Goal: Task Accomplishment & Management: Use online tool/utility

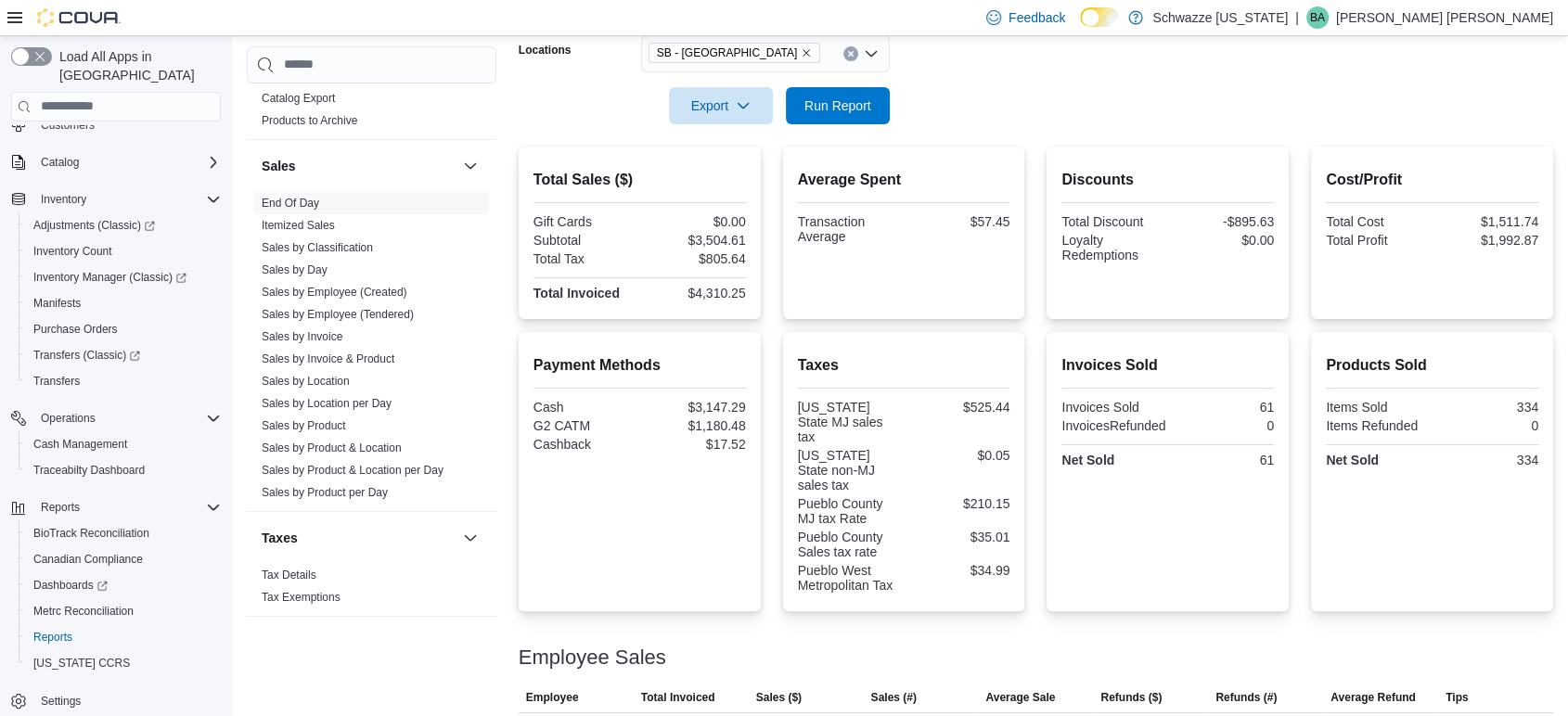
scroll to position [178, 0]
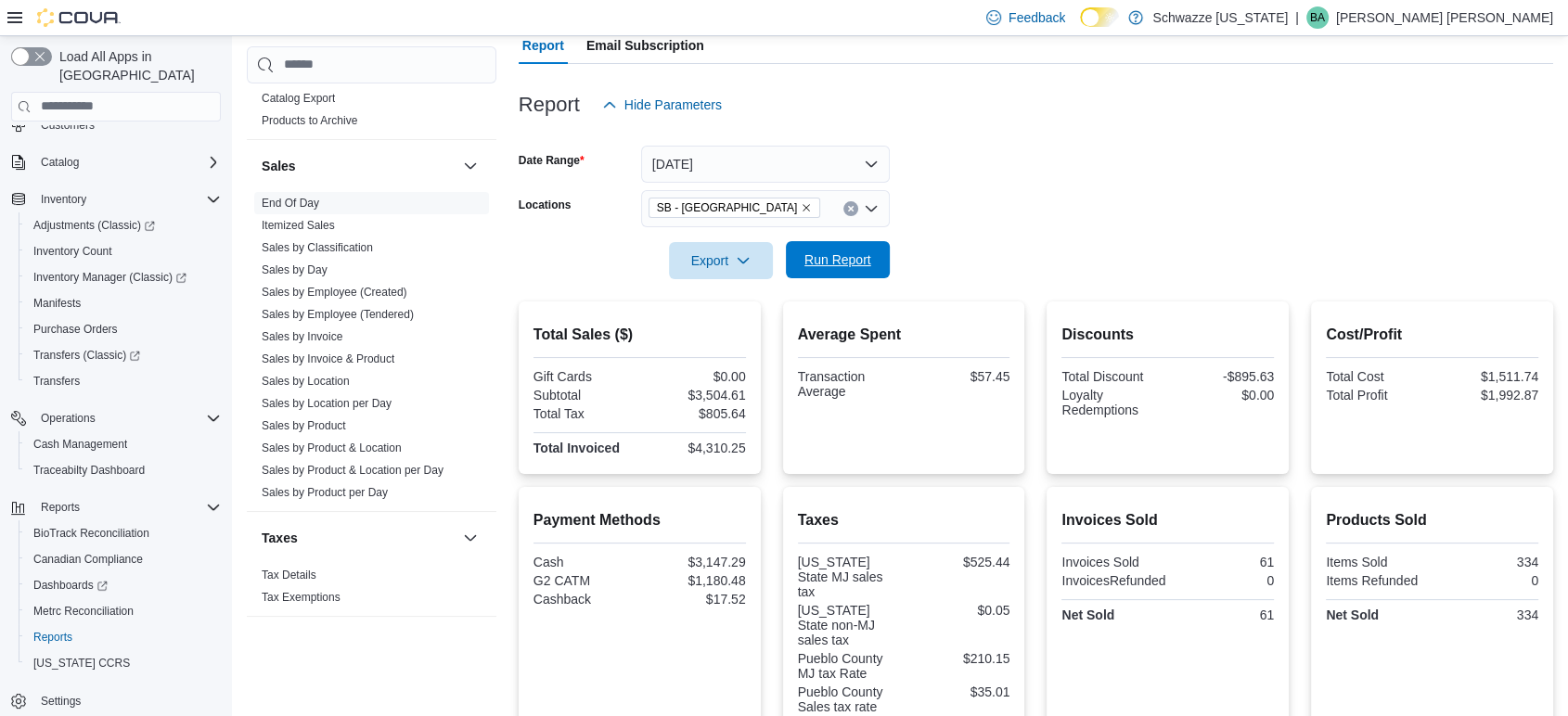
click at [882, 258] on button "Run Report" at bounding box center [838, 260] width 104 height 37
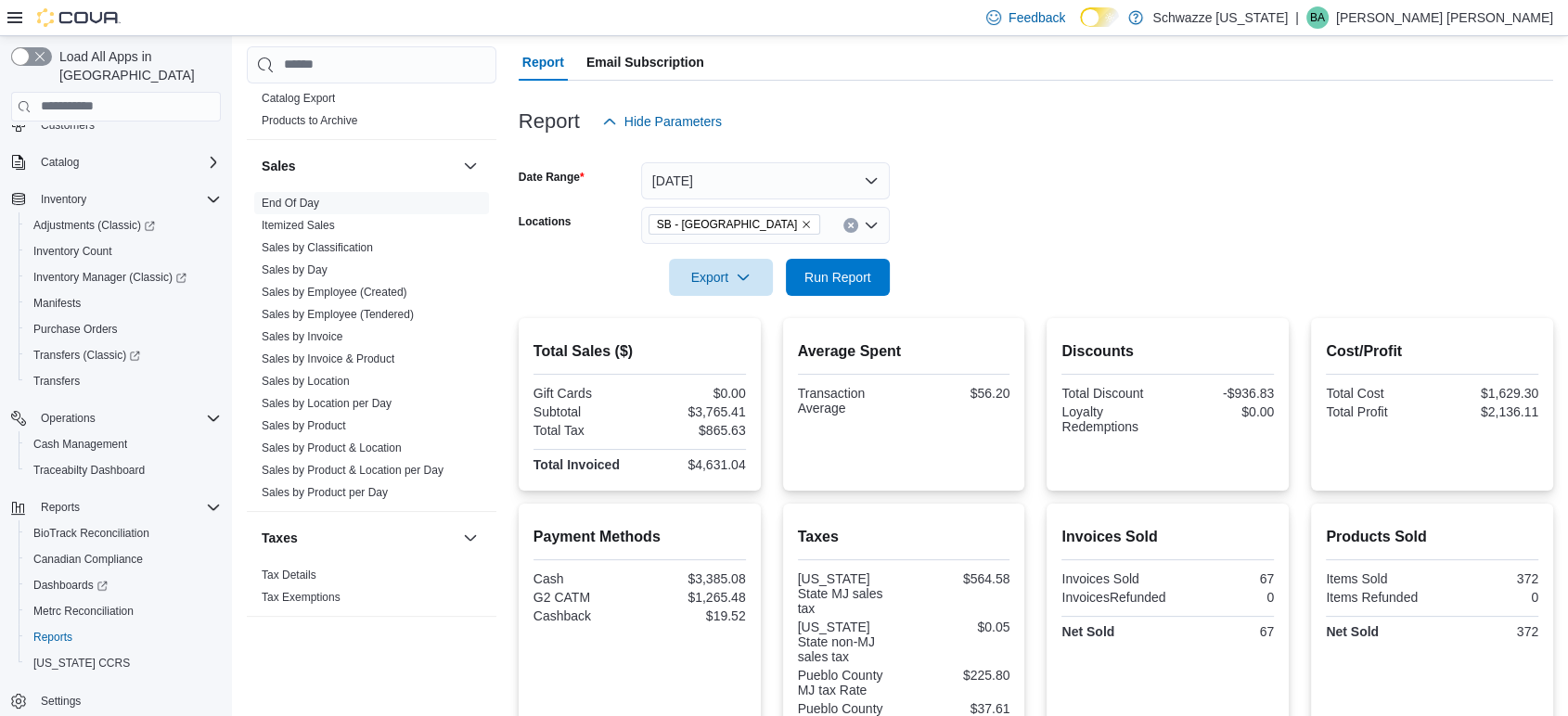
scroll to position [75, 0]
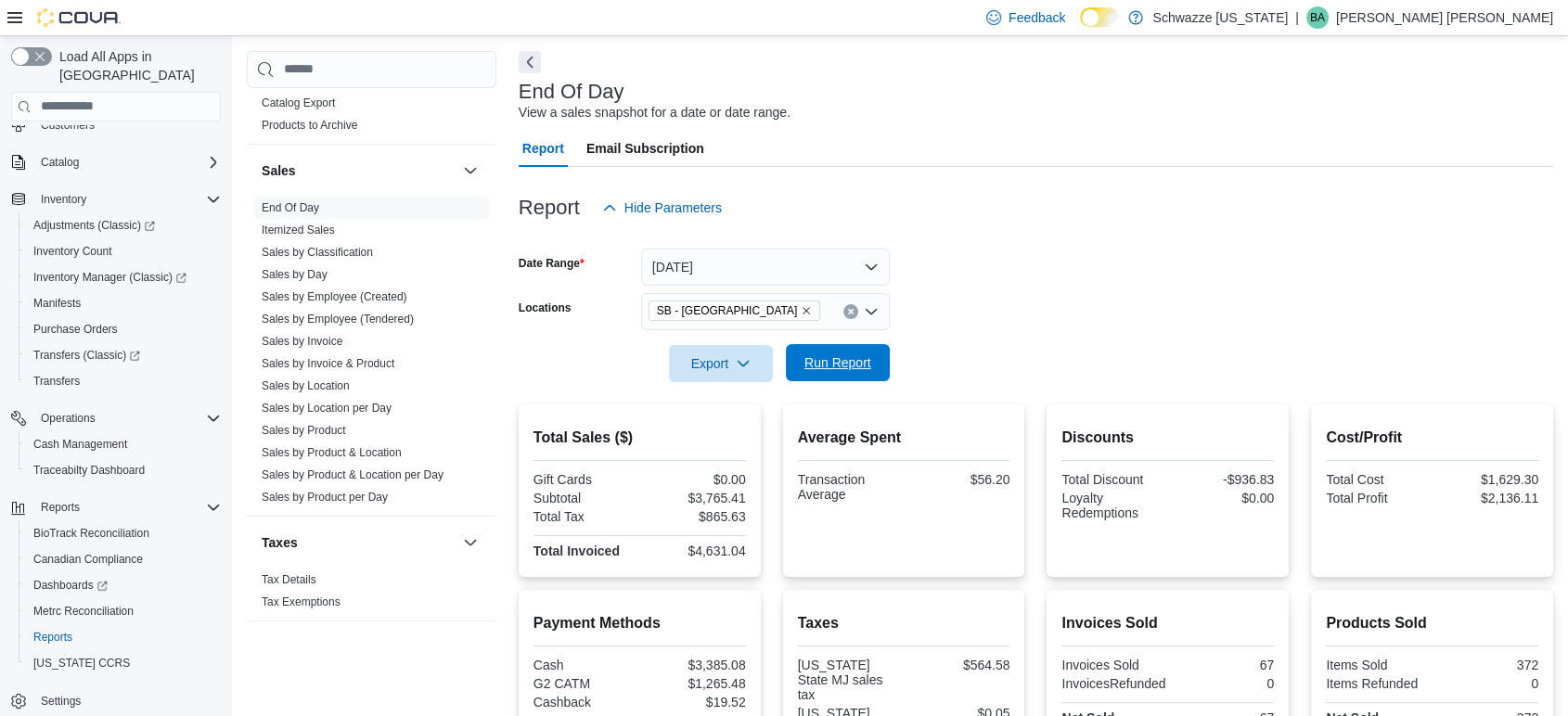
click at [846, 359] on span "Run Report" at bounding box center [838, 362] width 67 height 19
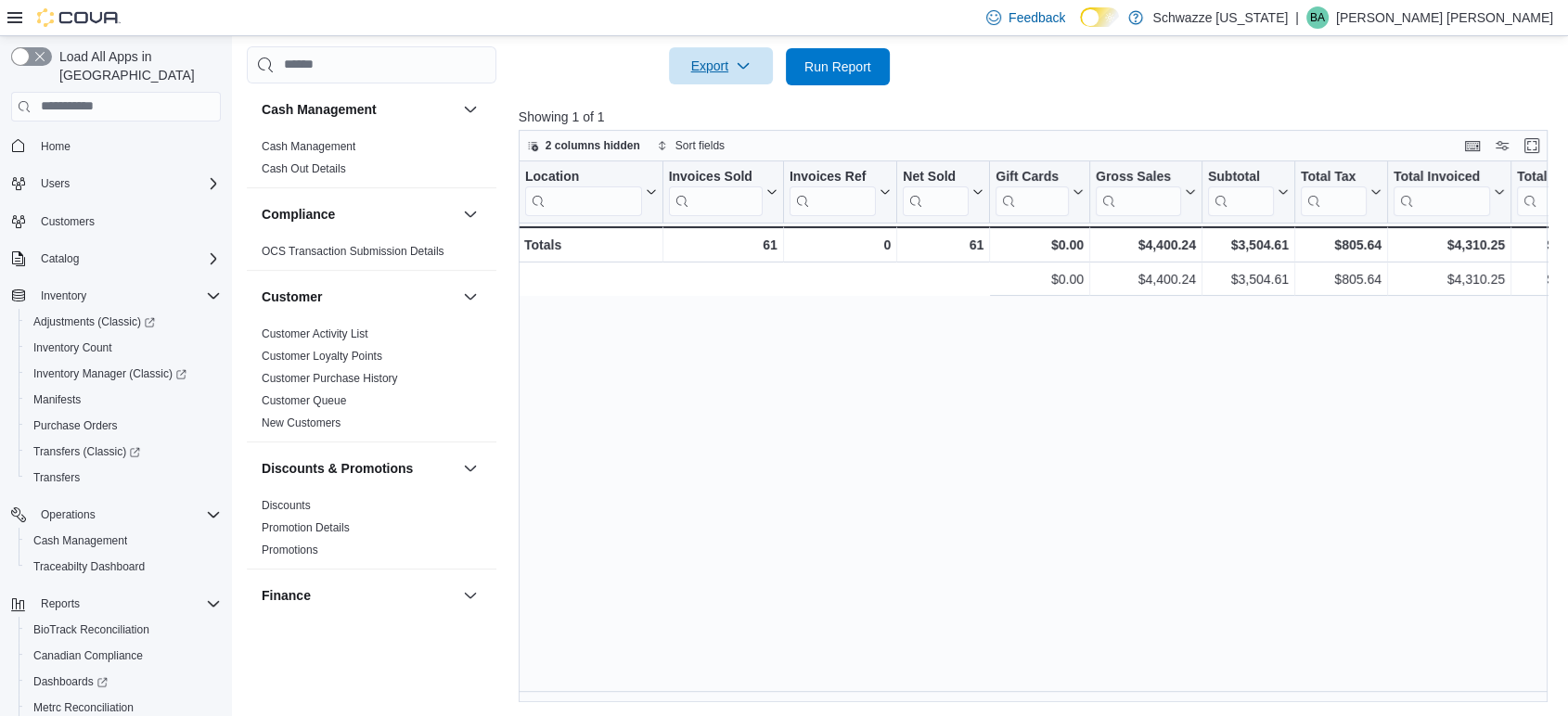
scroll to position [0, 669]
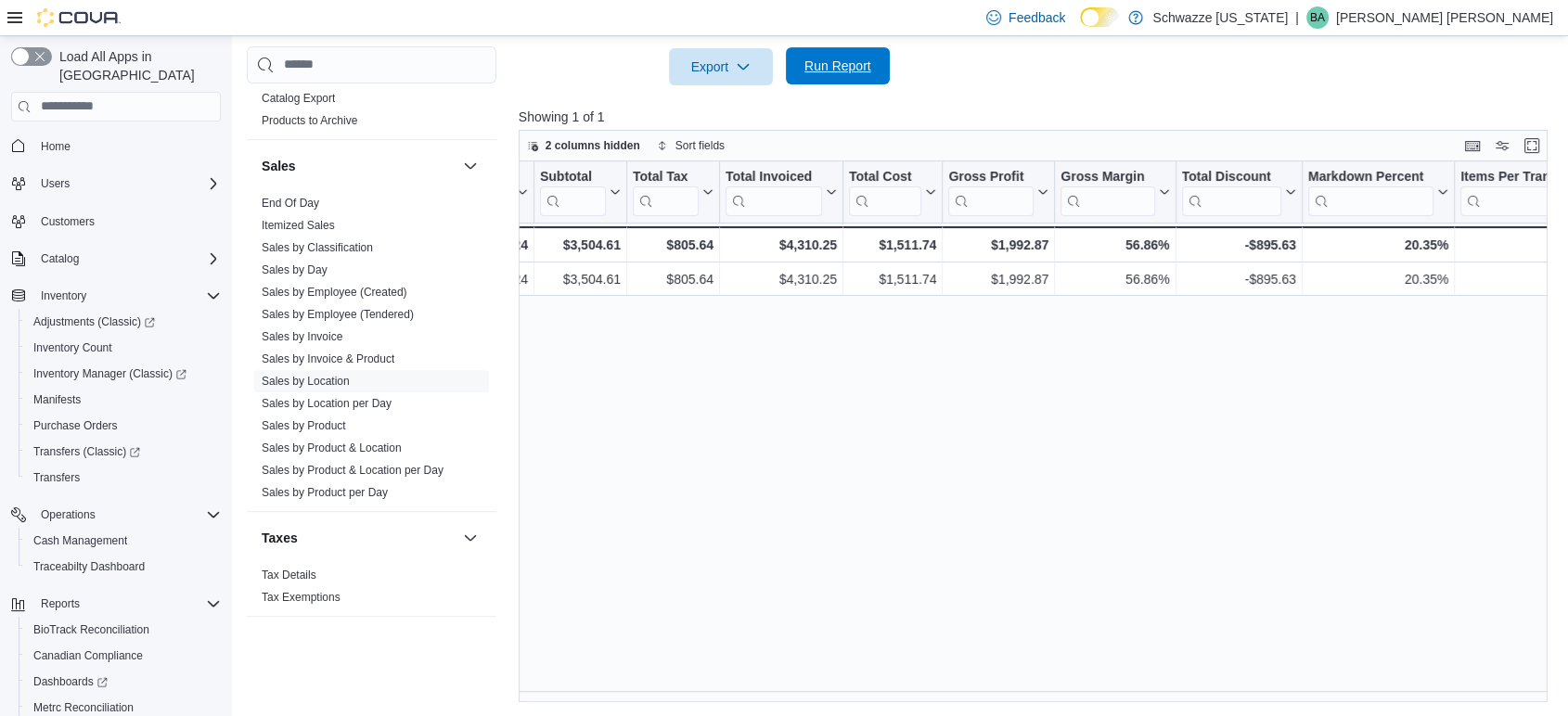
click at [861, 58] on span "Run Report" at bounding box center [838, 65] width 67 height 19
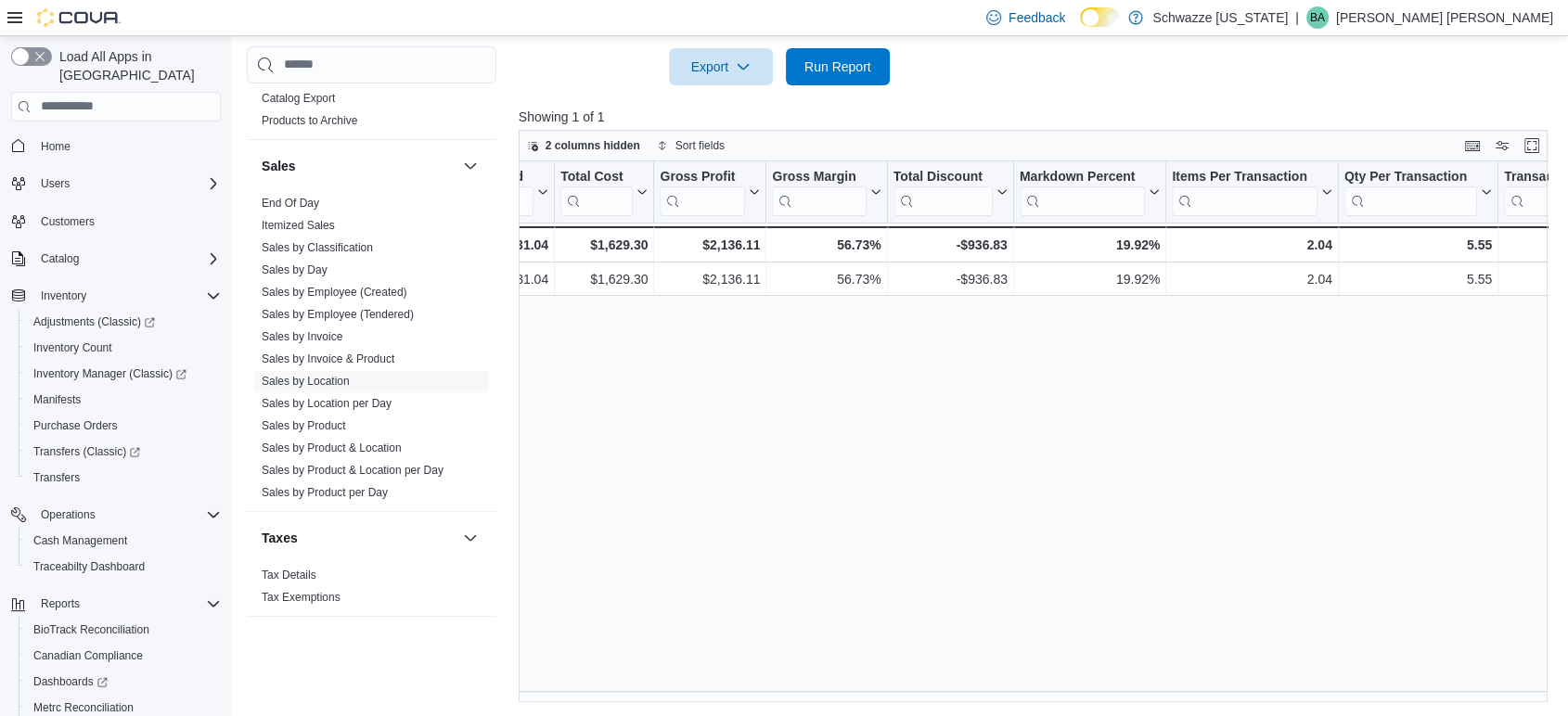
scroll to position [0, 979]
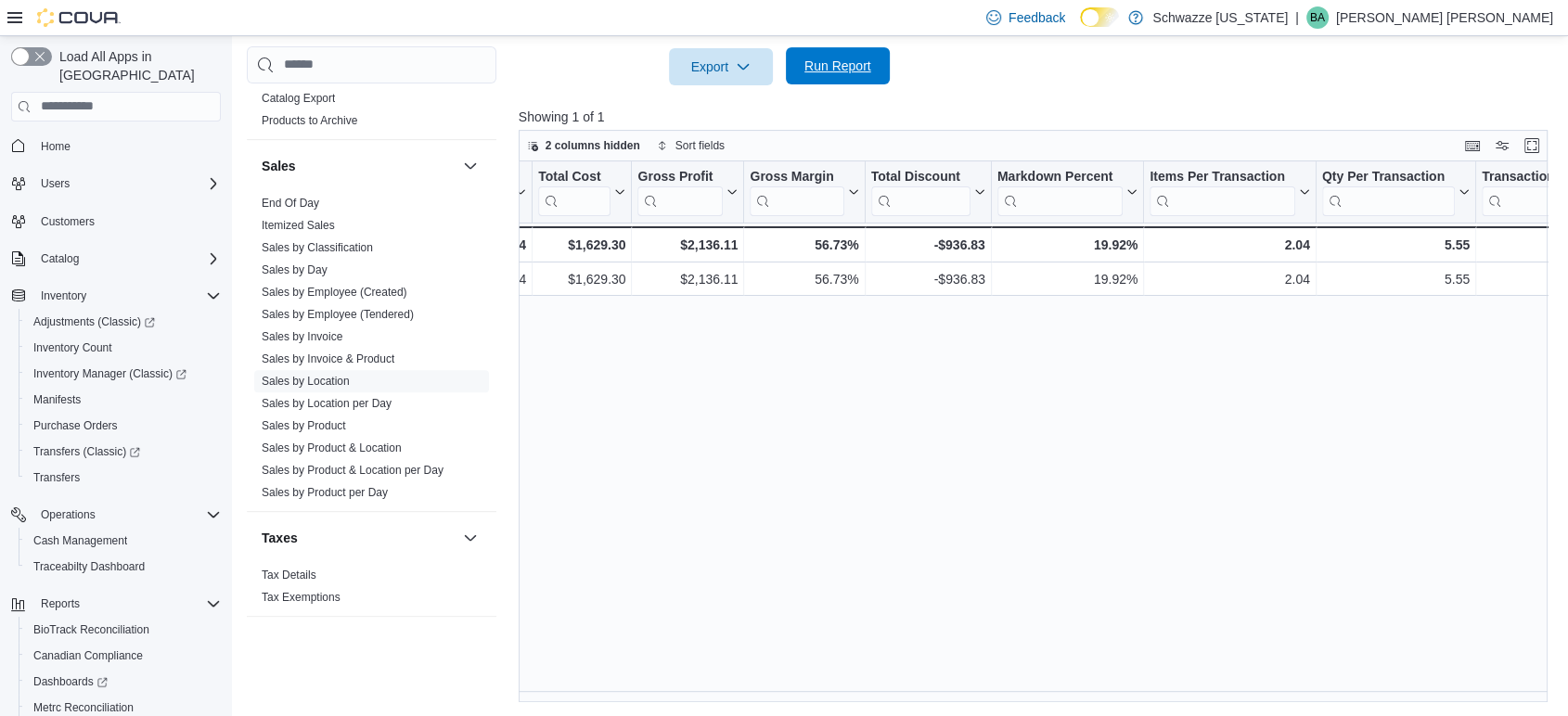
click at [820, 60] on span "Run Report" at bounding box center [838, 65] width 67 height 19
